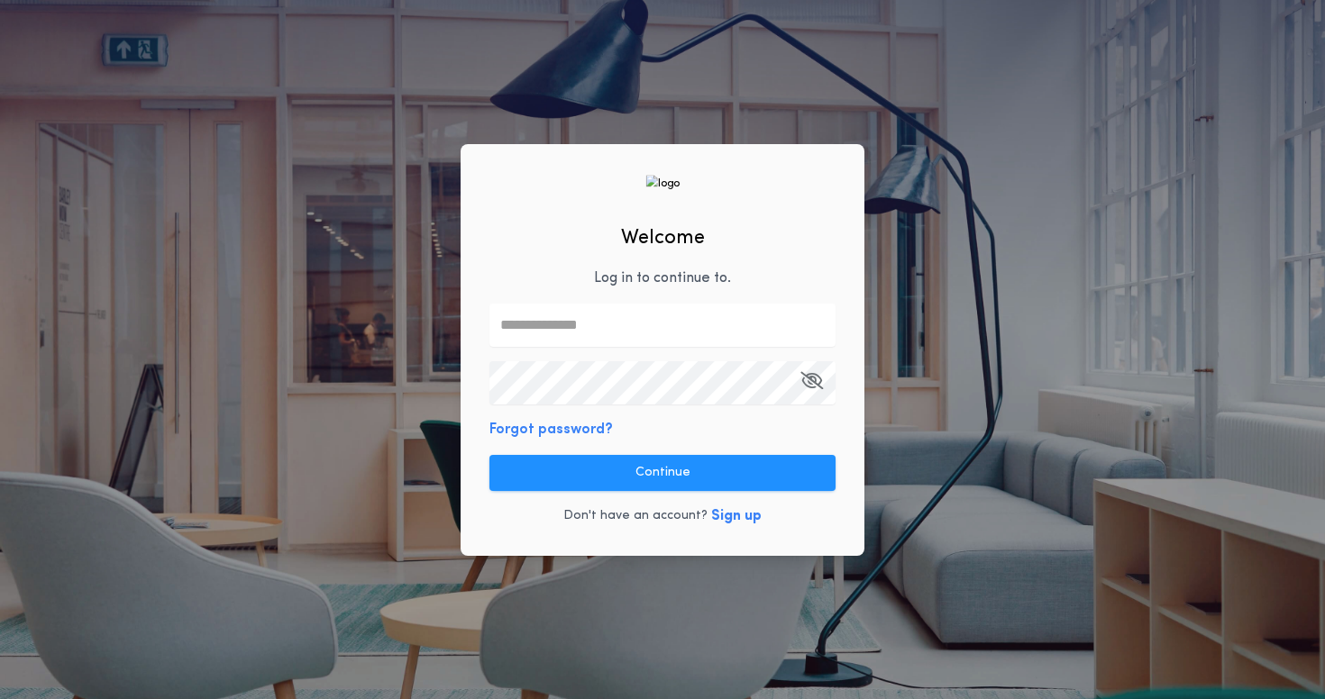
click at [715, 327] on input "text" at bounding box center [662, 325] width 346 height 43
click at [972, 254] on div "Welcome Log in to continue to . Forgot password? Continue Don't have an account…" at bounding box center [662, 349] width 1325 height 699
